Goal: Complete application form: Complete application form

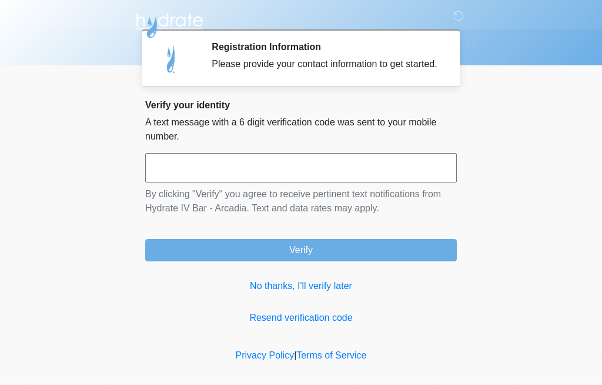
scroll to position [8, 0]
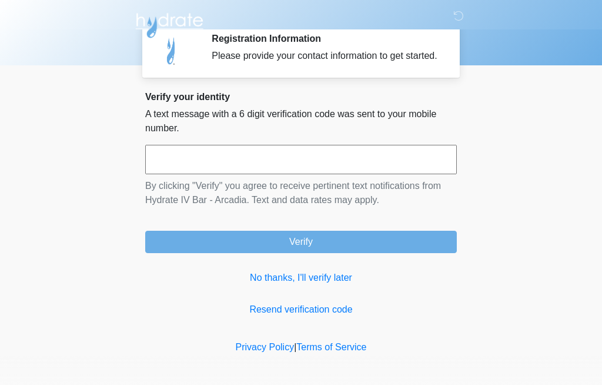
click at [343, 285] on link "No thanks, I'll verify later" at bounding box center [301, 277] width 312 height 14
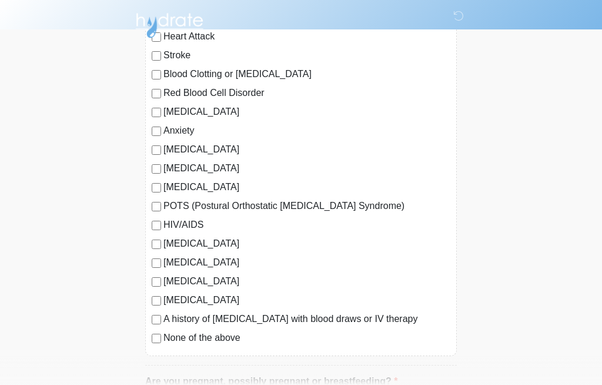
scroll to position [161, 0]
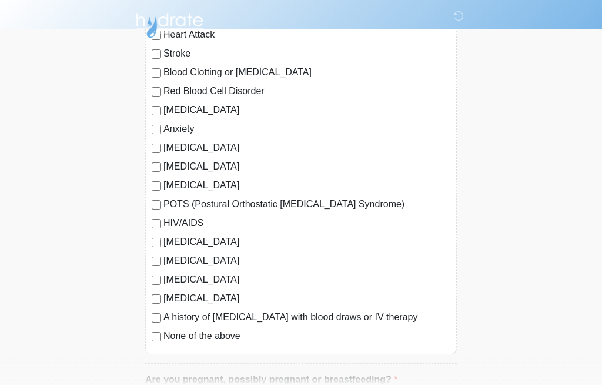
click at [161, 330] on div "None of the above" at bounding box center [301, 336] width 299 height 14
click at [151, 342] on div "[MEDICAL_DATA] Heart Disease Heart Attack Stroke Blood Clotting or [MEDICAL_DAT…" at bounding box center [301, 169] width 312 height 370
click at [151, 343] on div "[MEDICAL_DATA] Heart Disease Heart Attack Stroke Blood Clotting or [MEDICAL_DAT…" at bounding box center [301, 169] width 312 height 370
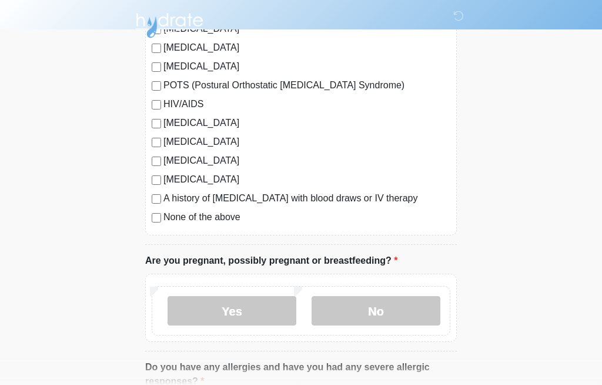
scroll to position [338, 0]
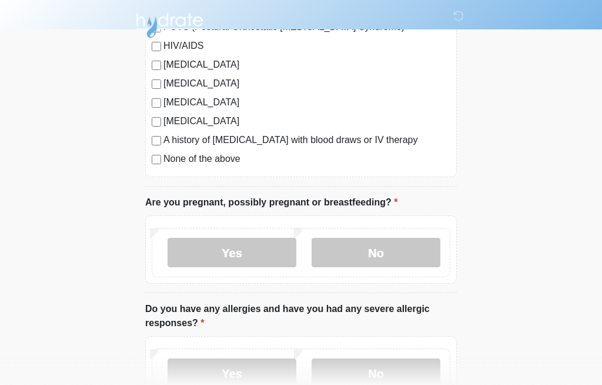
click at [367, 251] on label "No" at bounding box center [376, 252] width 129 height 29
click at [431, 376] on label "No" at bounding box center [376, 372] width 129 height 29
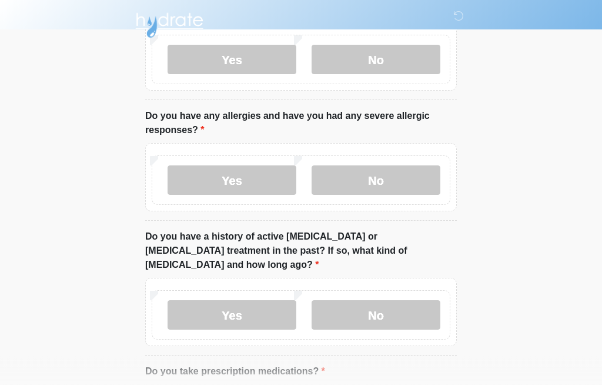
scroll to position [546, 0]
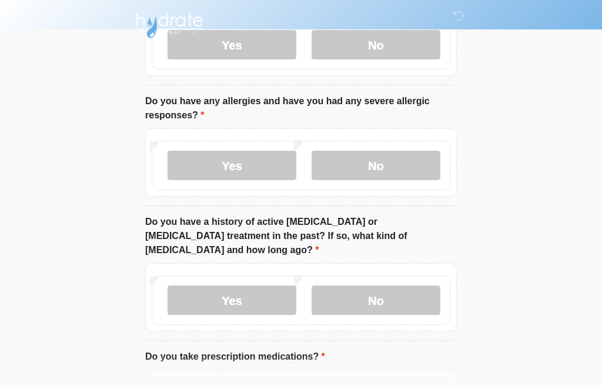
click at [426, 287] on label "No" at bounding box center [376, 299] width 129 height 29
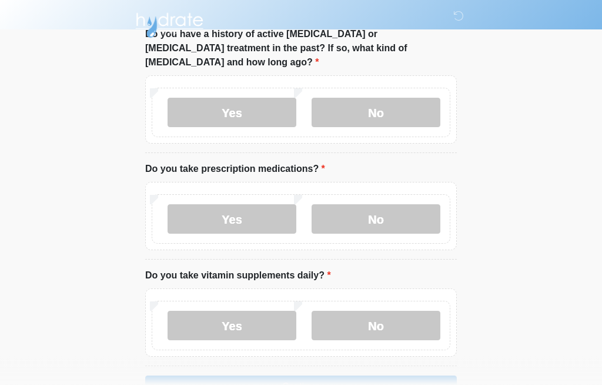
scroll to position [753, 0]
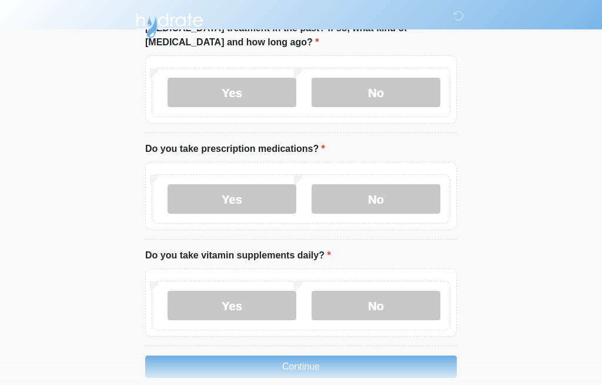
click at [203, 290] on label "Yes" at bounding box center [232, 304] width 129 height 29
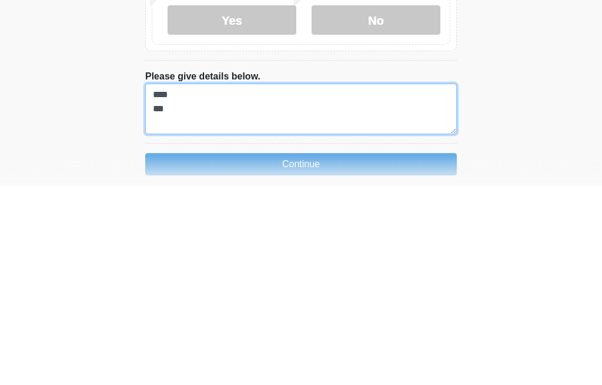
type textarea "**** ***"
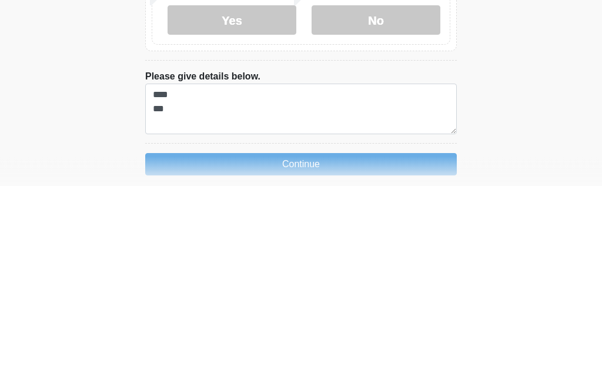
click at [252, 352] on button "Continue" at bounding box center [301, 363] width 312 height 22
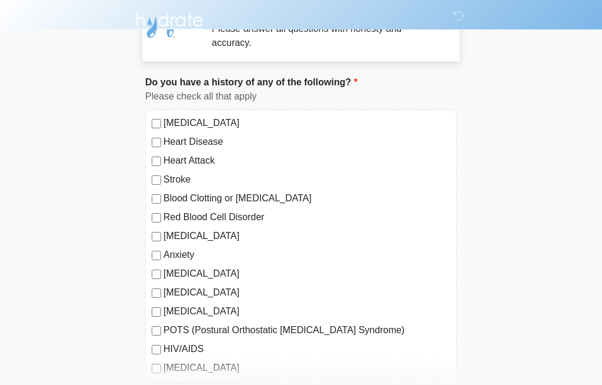
scroll to position [0, 0]
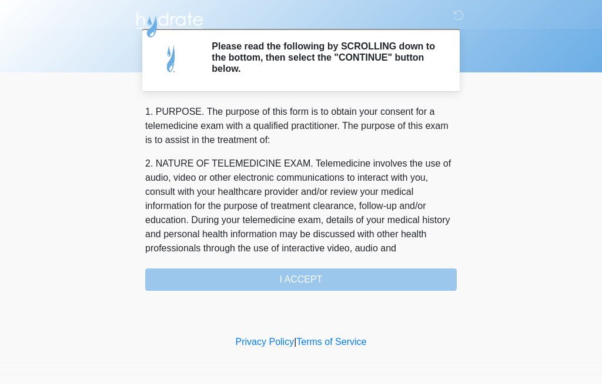
click at [417, 283] on div "1. PURPOSE. The purpose of this form is to obtain your consent for a telemedici…" at bounding box center [301, 198] width 312 height 186
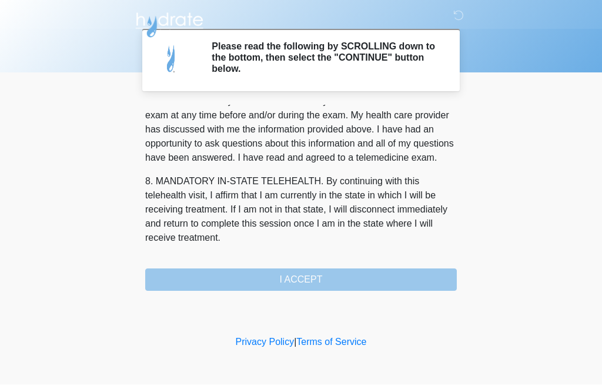
scroll to position [533, 0]
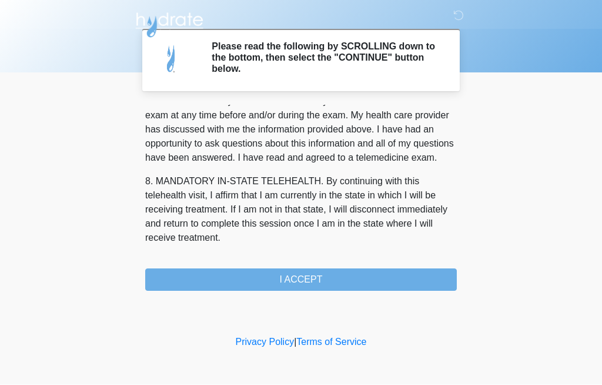
click at [399, 282] on button "I ACCEPT" at bounding box center [301, 280] width 312 height 22
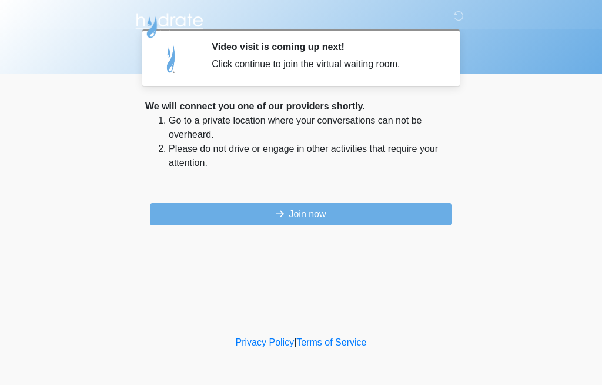
click at [416, 224] on button "Join now" at bounding box center [301, 214] width 302 height 22
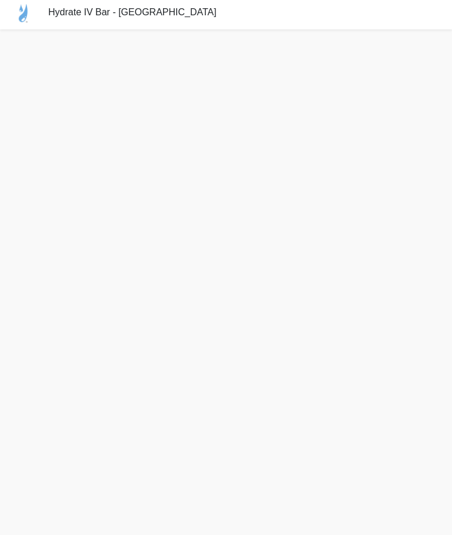
scroll to position [4, 0]
